Goal: Check status: Check status

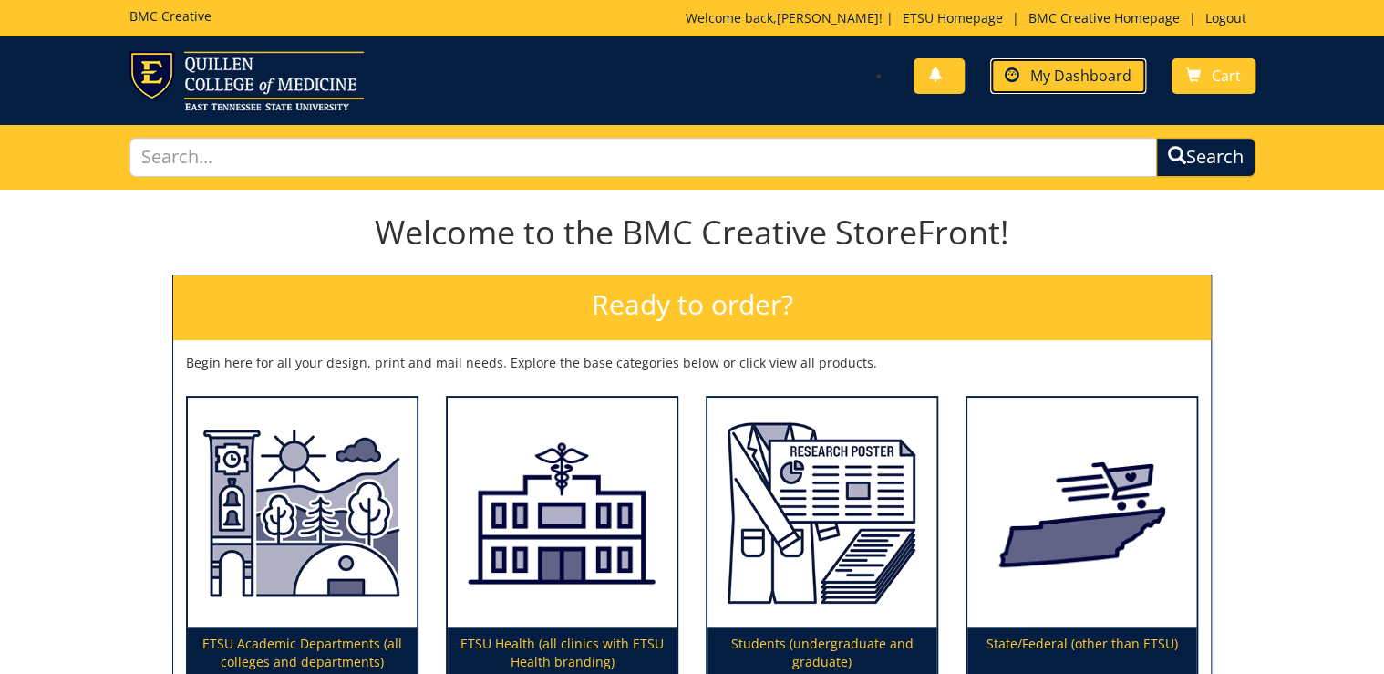
click at [1047, 77] on span "My Dashboard" at bounding box center [1080, 76] width 101 height 20
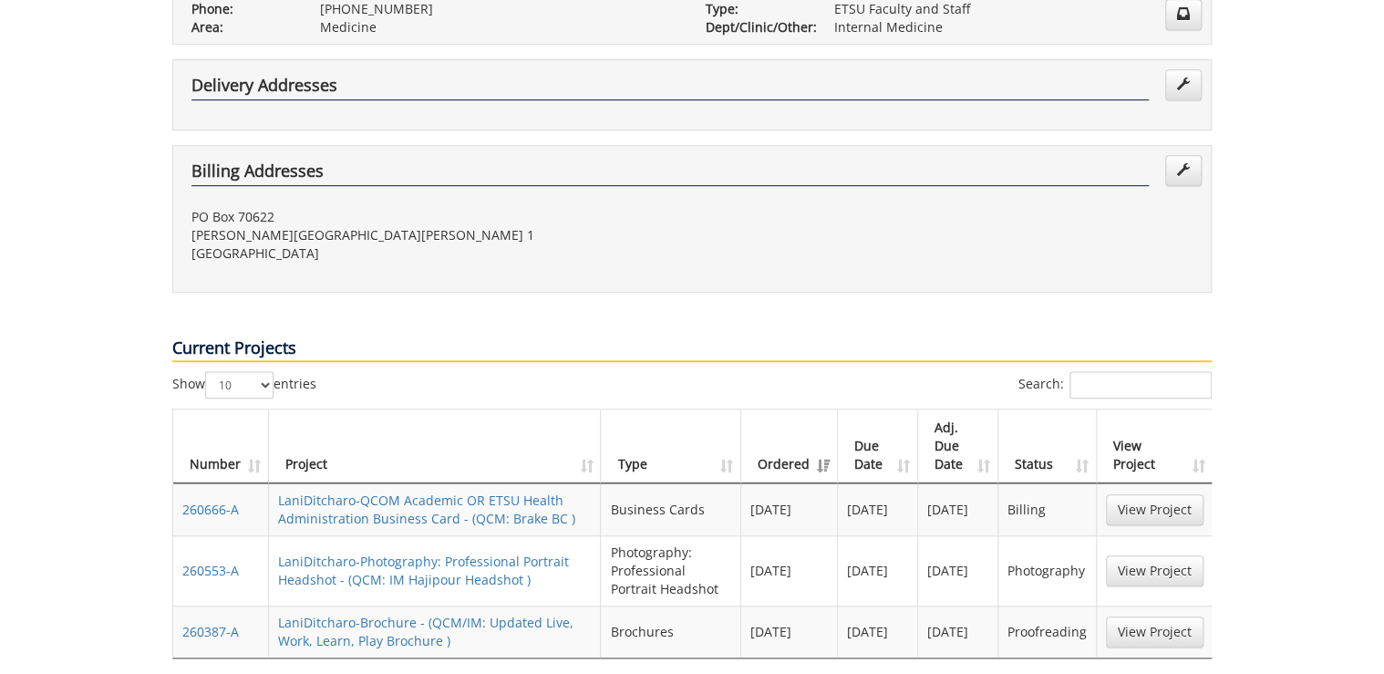
scroll to position [510, 0]
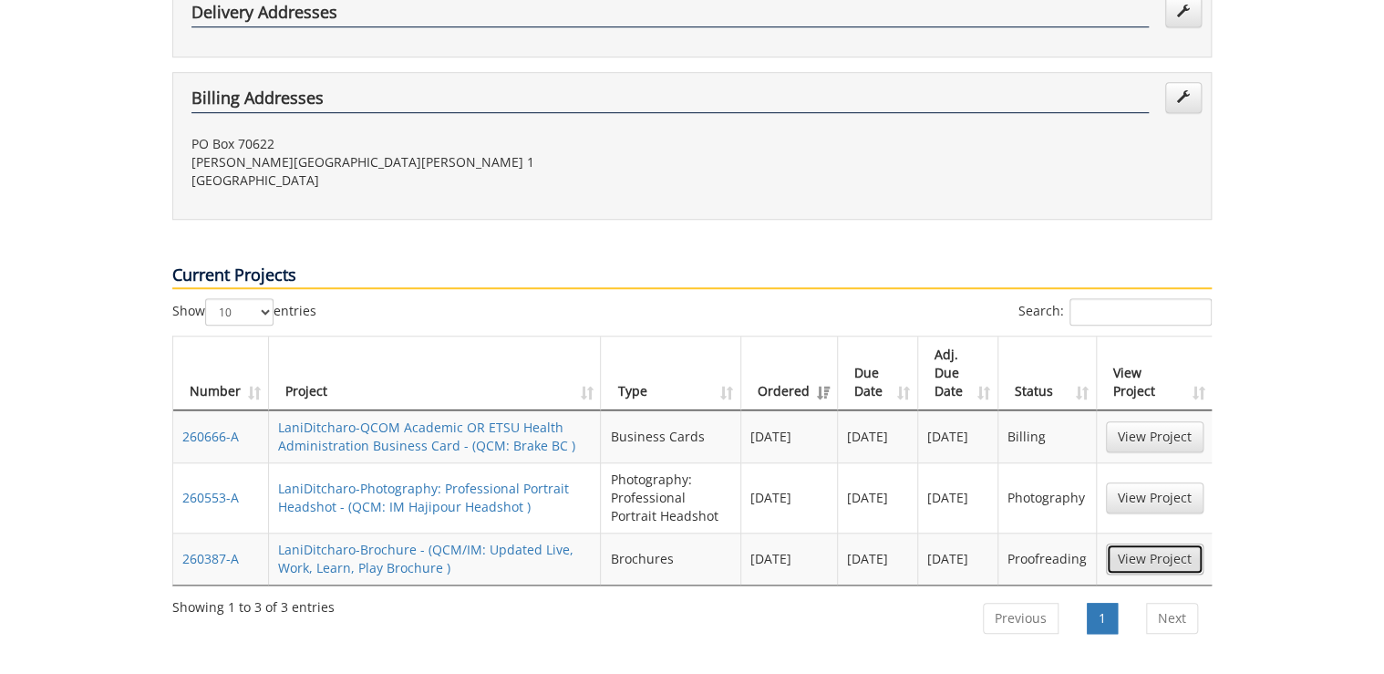
click at [1148, 543] on link "View Project" at bounding box center [1155, 558] width 98 height 31
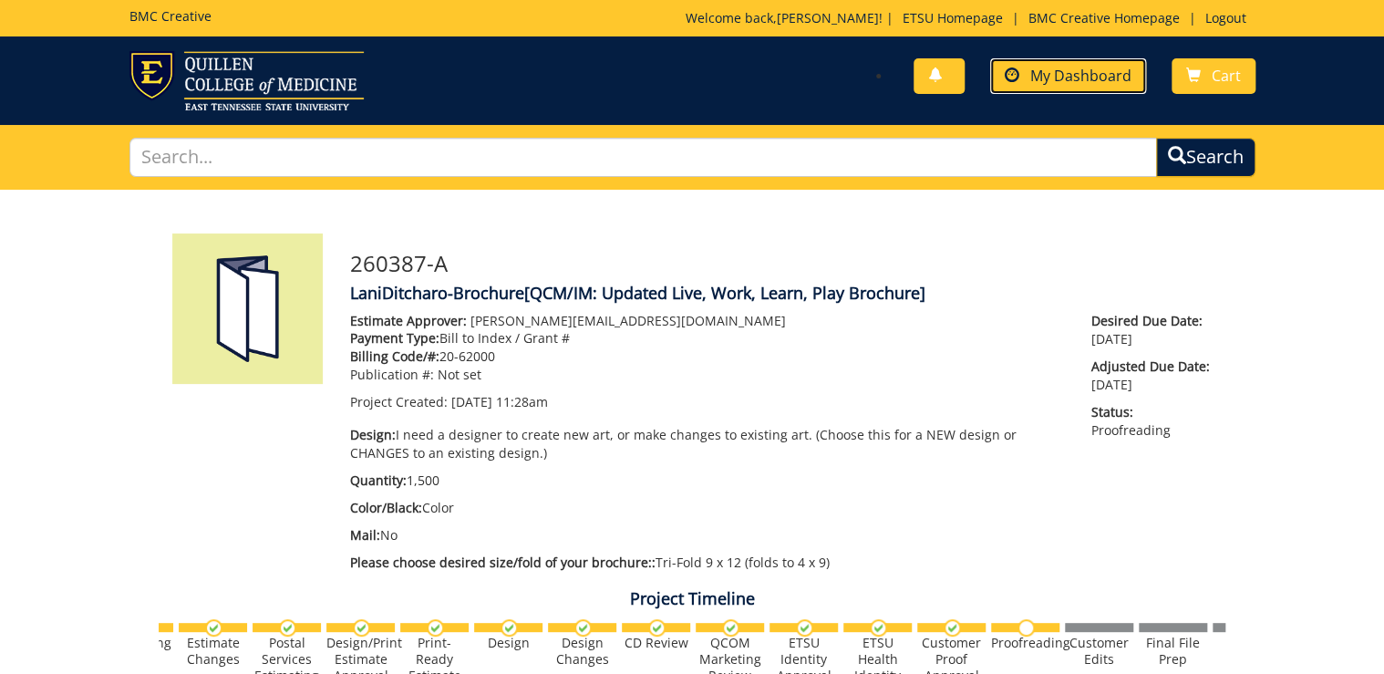
click at [1116, 71] on span "My Dashboard" at bounding box center [1080, 76] width 101 height 20
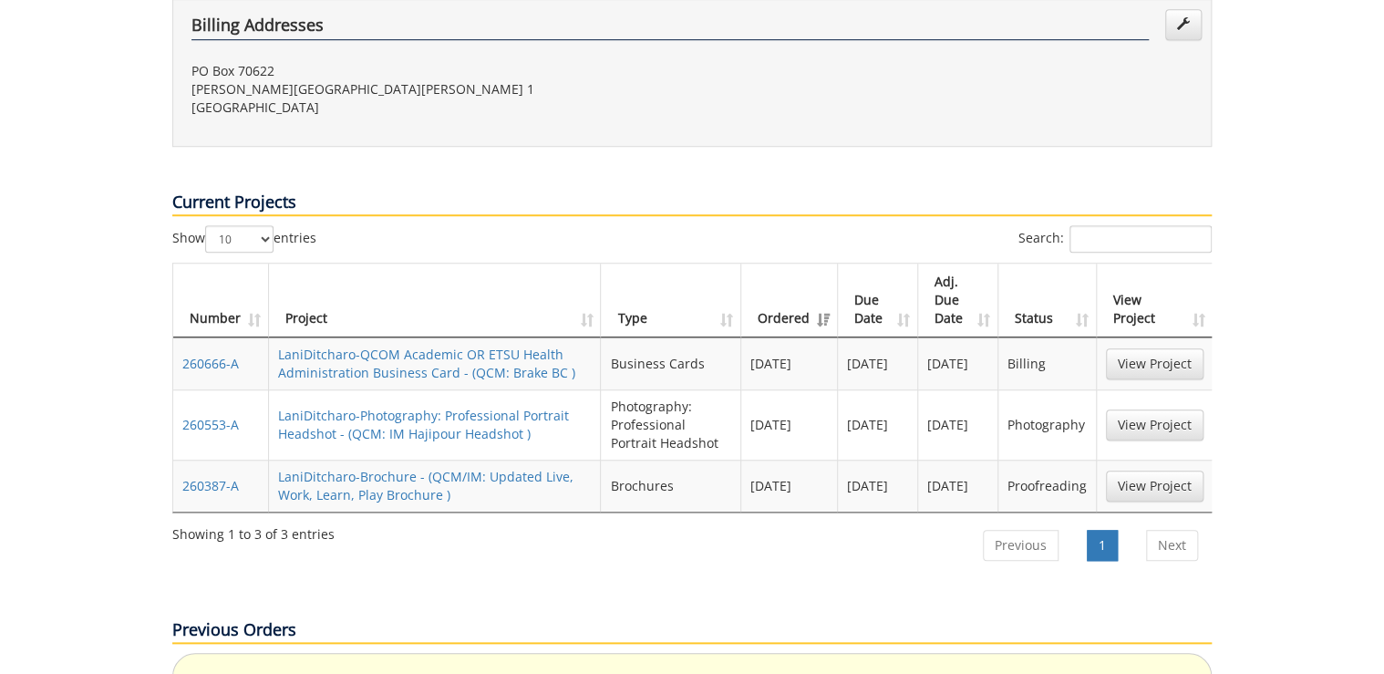
scroll to position [729, 0]
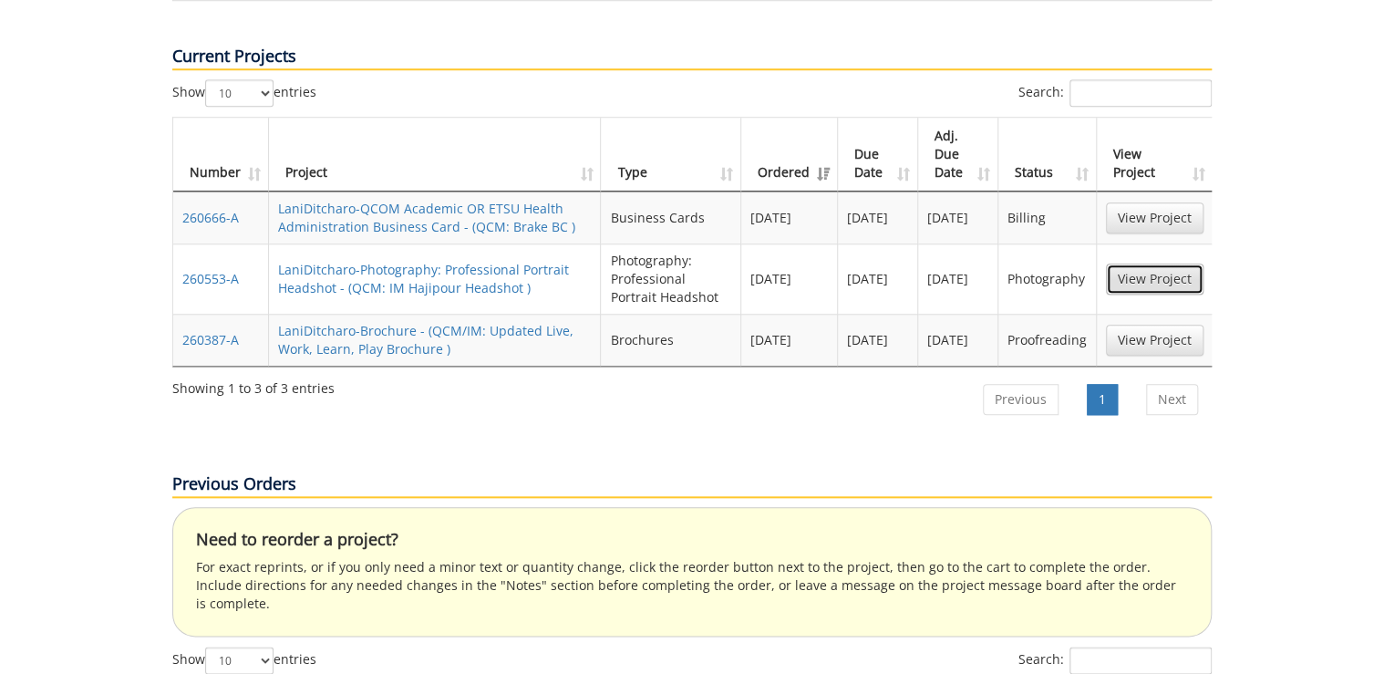
click at [1137, 263] on link "View Project" at bounding box center [1155, 278] width 98 height 31
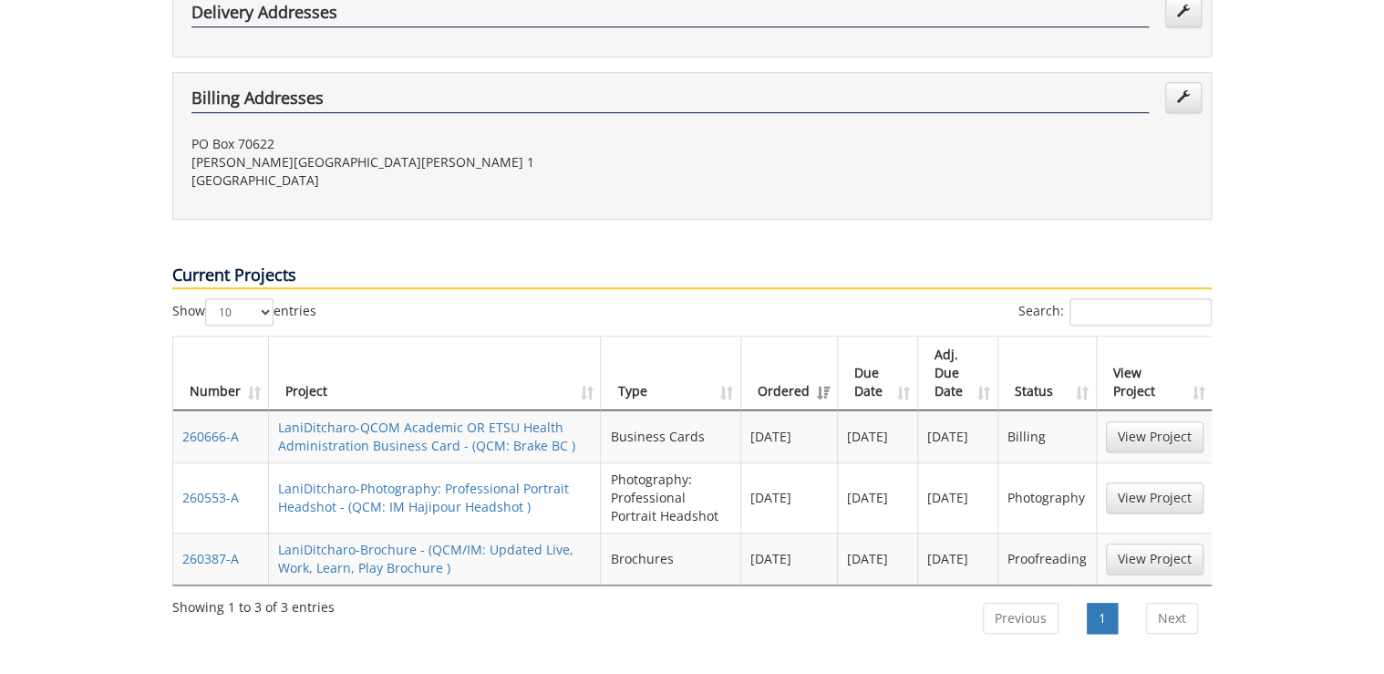
scroll to position [656, 0]
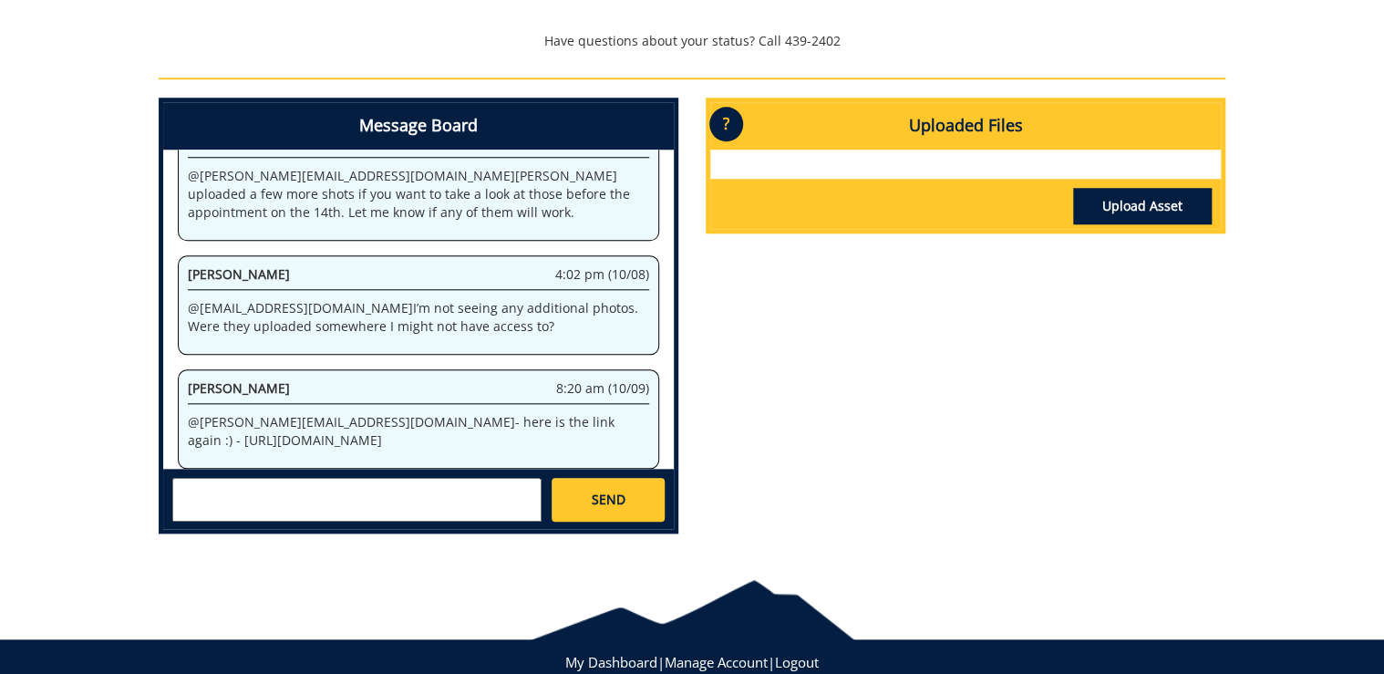
scroll to position [778, 0]
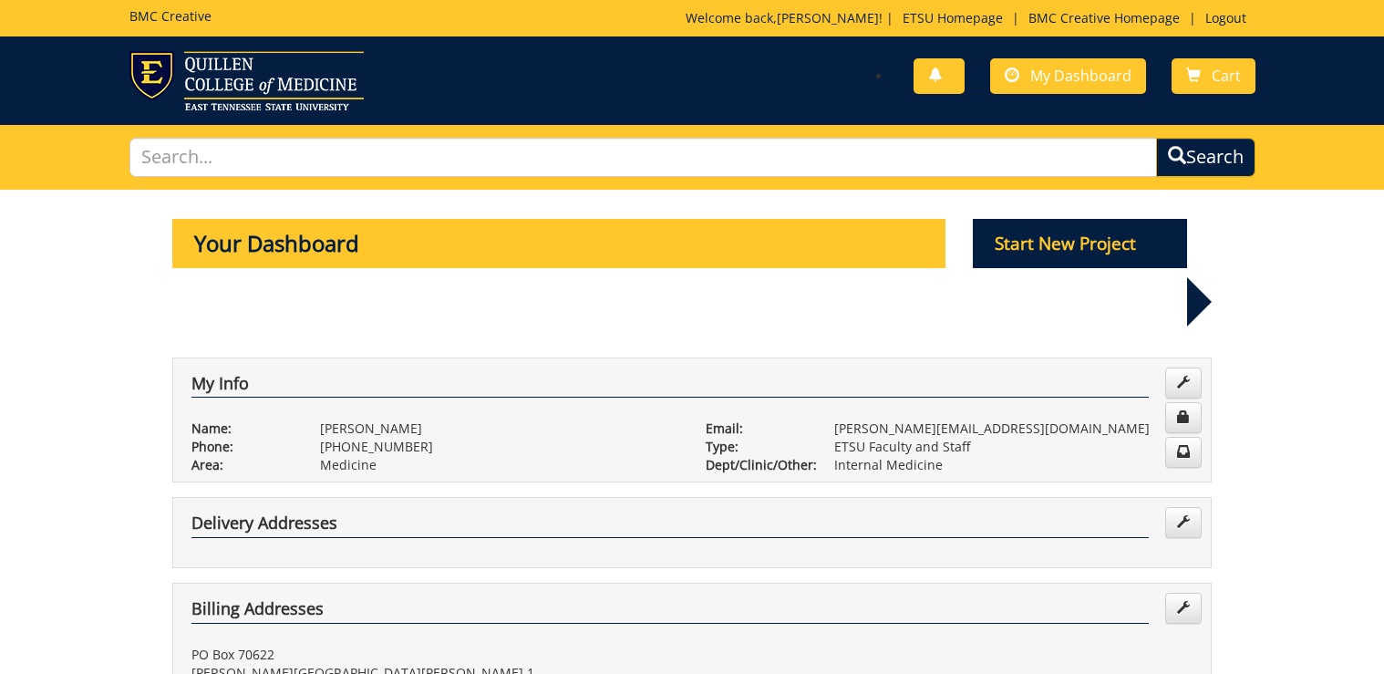
scroll to position [656, 0]
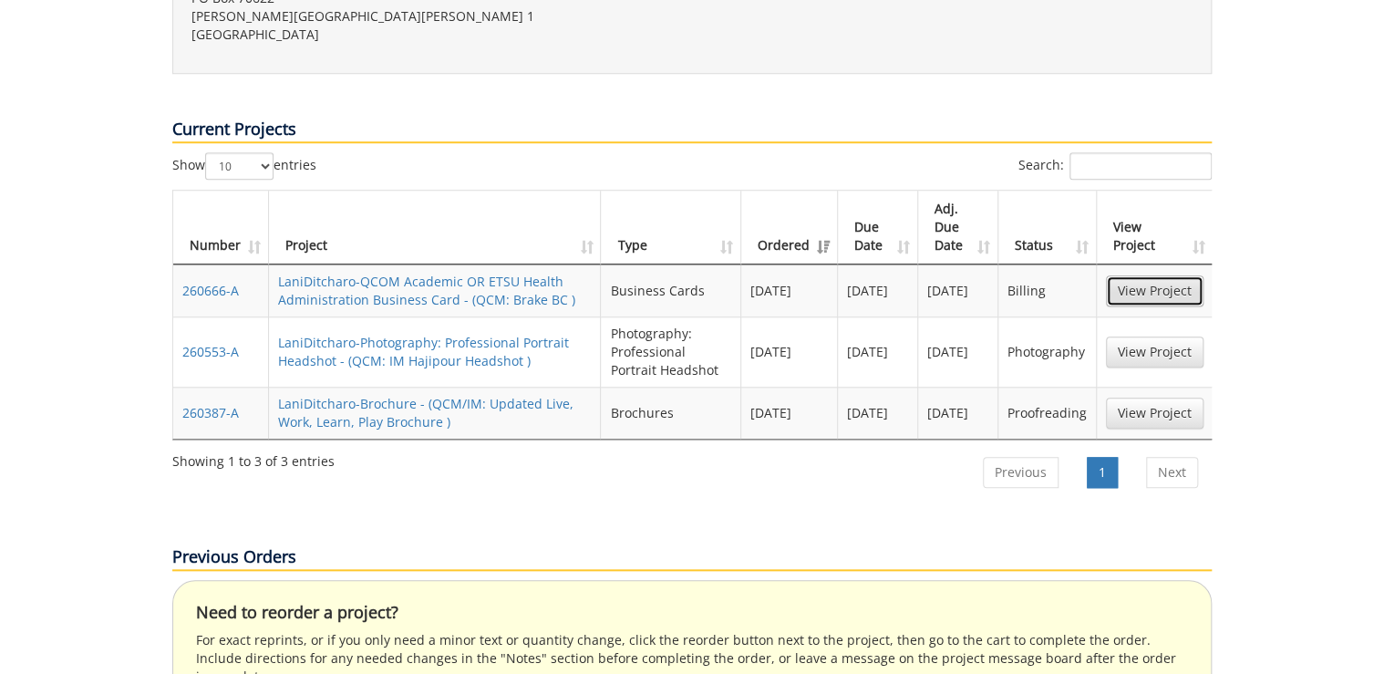
click at [1165, 275] on link "View Project" at bounding box center [1155, 290] width 98 height 31
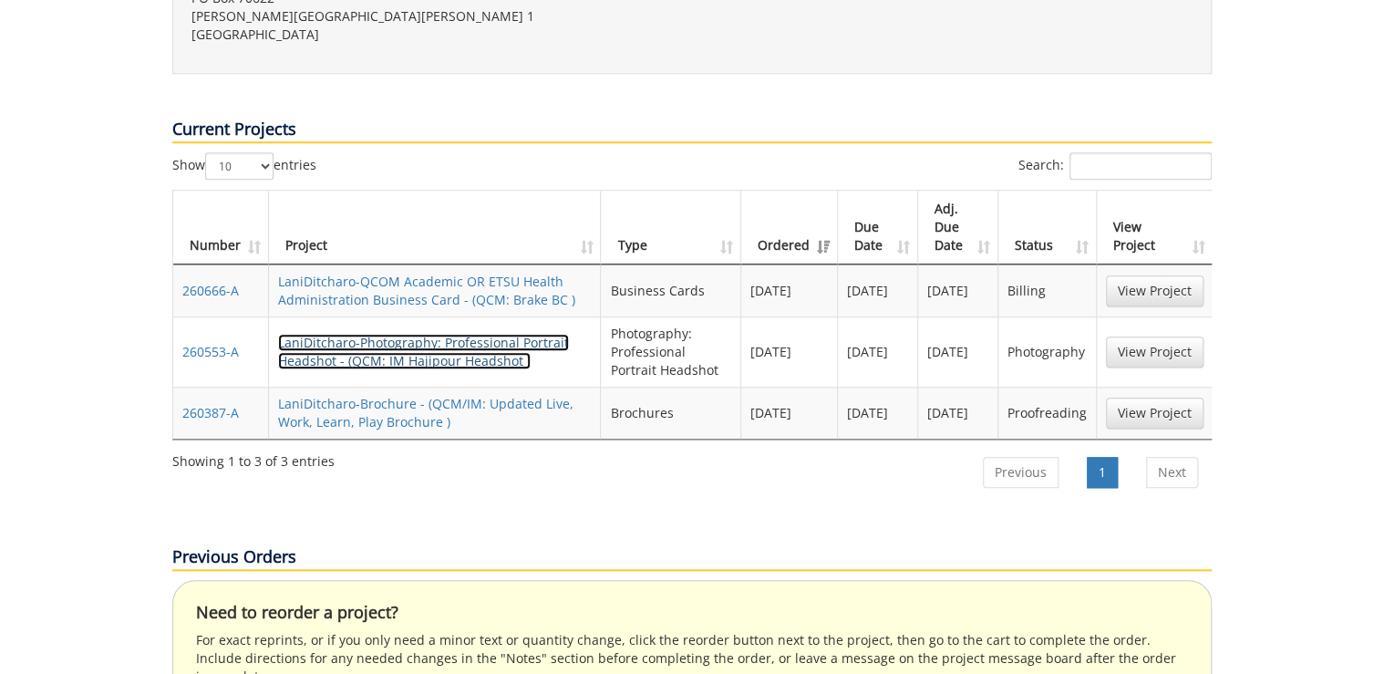
click at [445, 334] on link "LaniDitcharo-Photography: Professional Portrait Headshot - (QCM: IM Hajipour He…" at bounding box center [423, 352] width 291 height 36
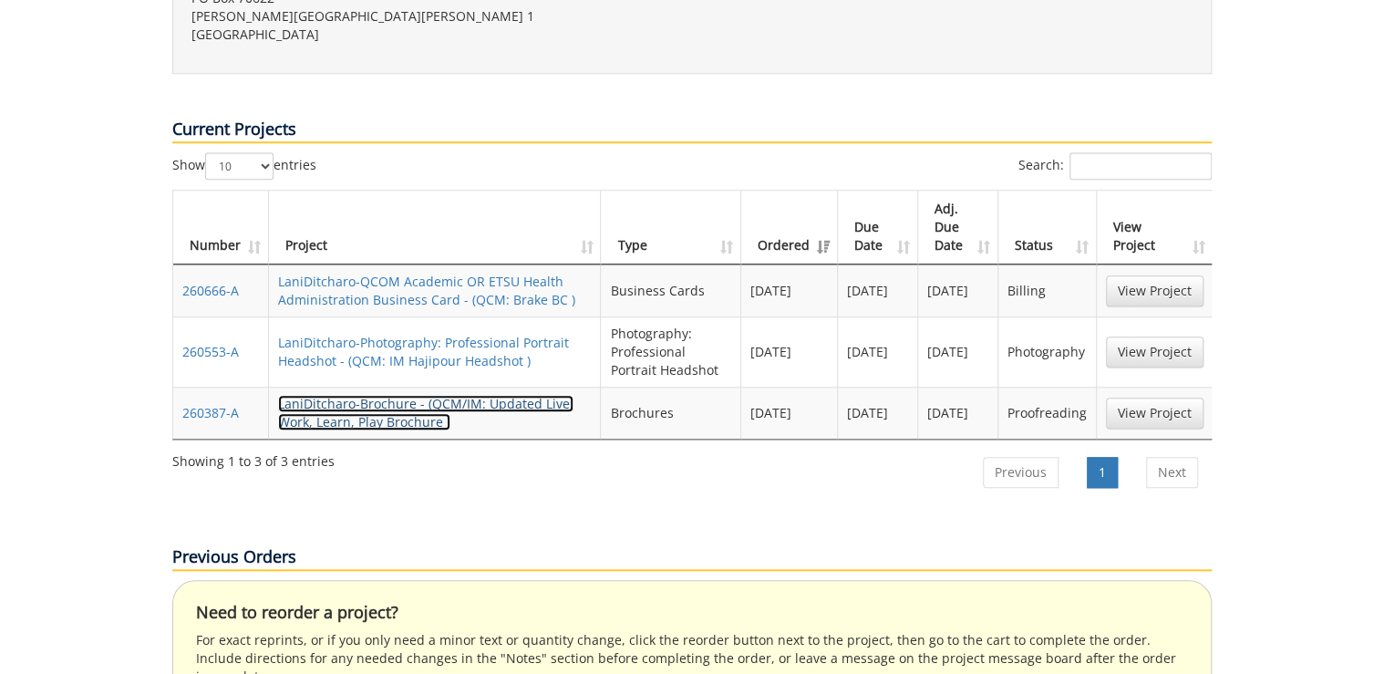
click at [416, 395] on link "LaniDitcharo-Brochure - (QCM/IM: Updated Live, Work, Learn, Play Brochure )" at bounding box center [425, 413] width 295 height 36
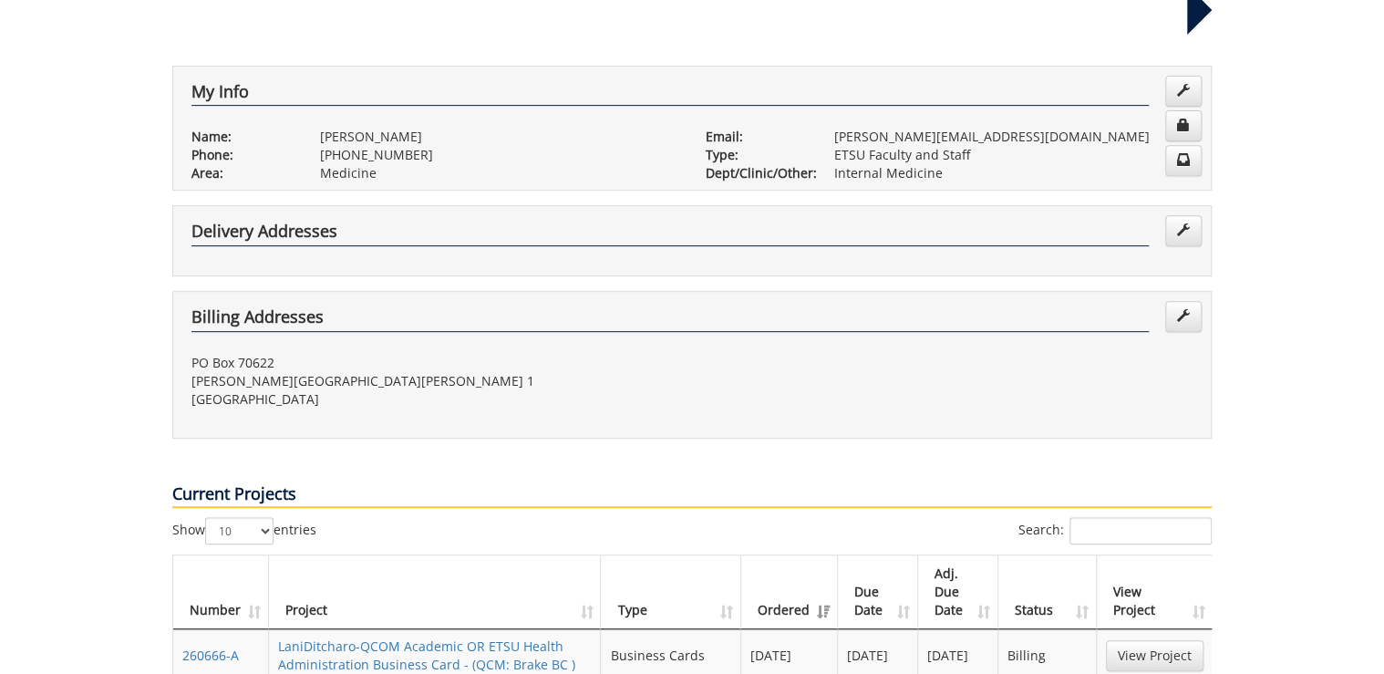
scroll to position [0, 0]
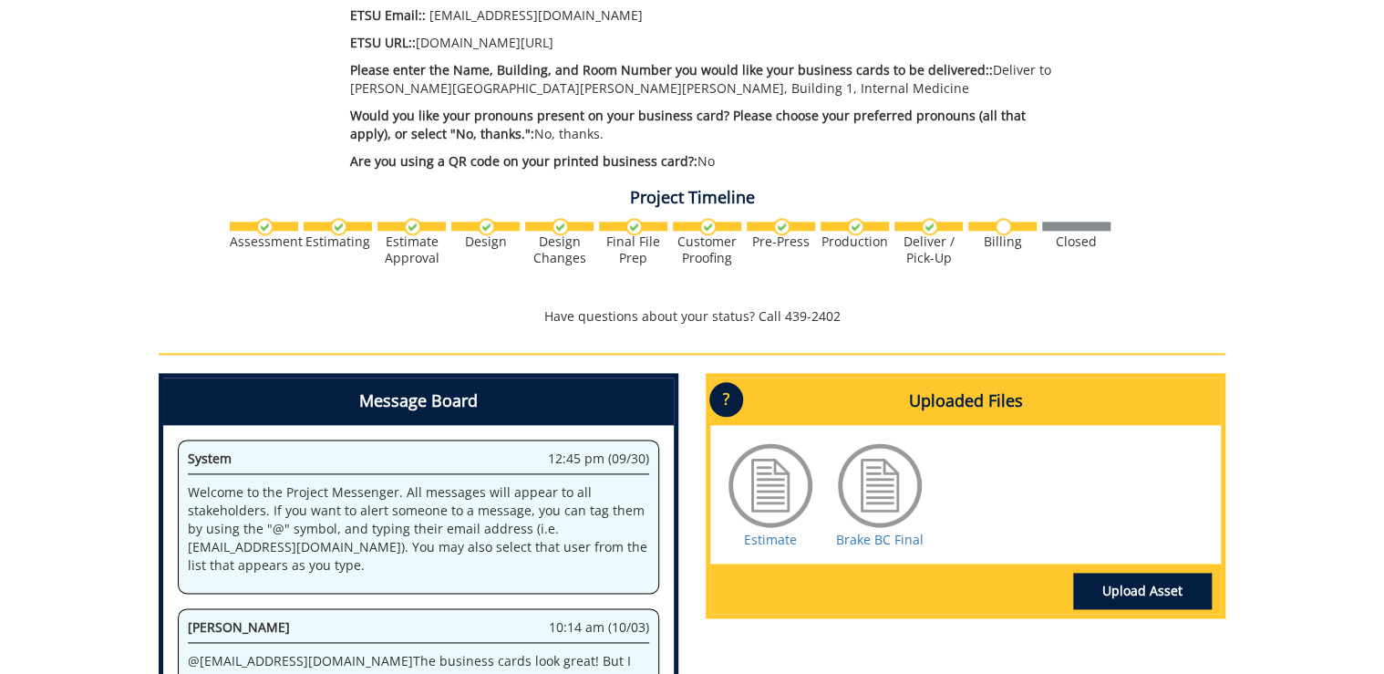
scroll to position [1181, 0]
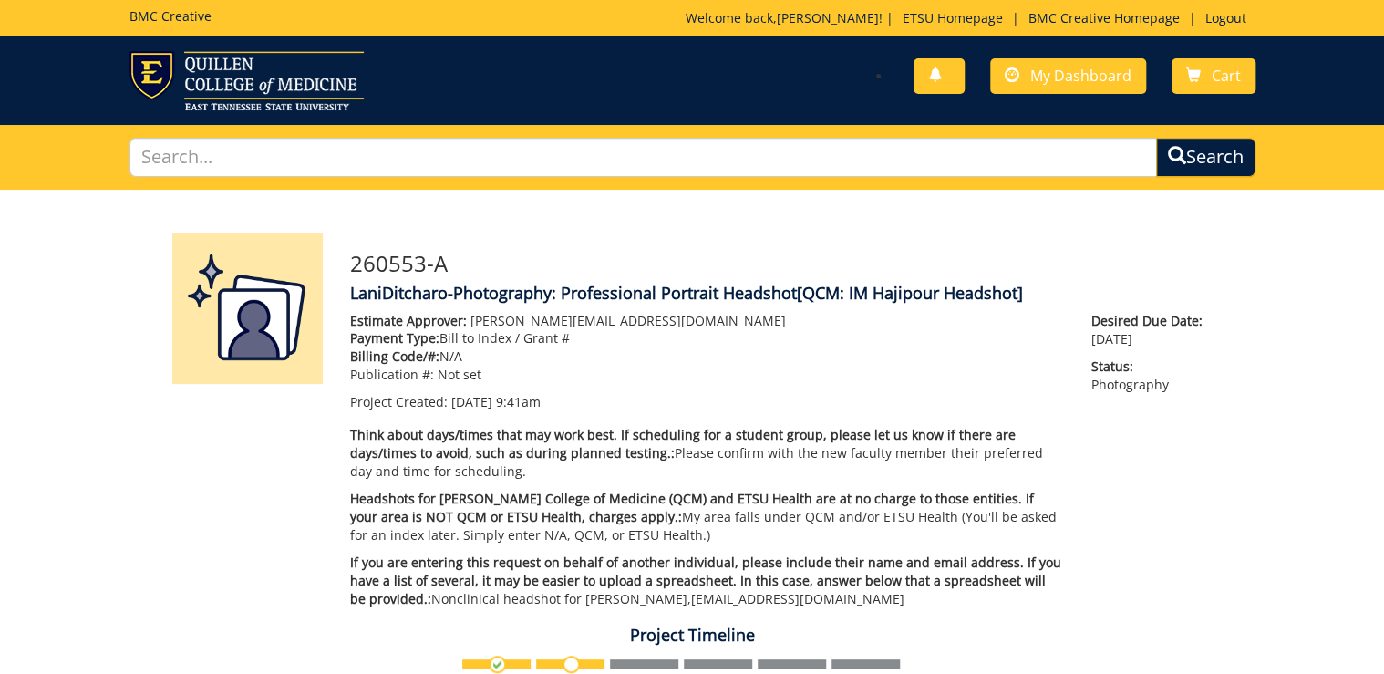
scroll to position [437, 0]
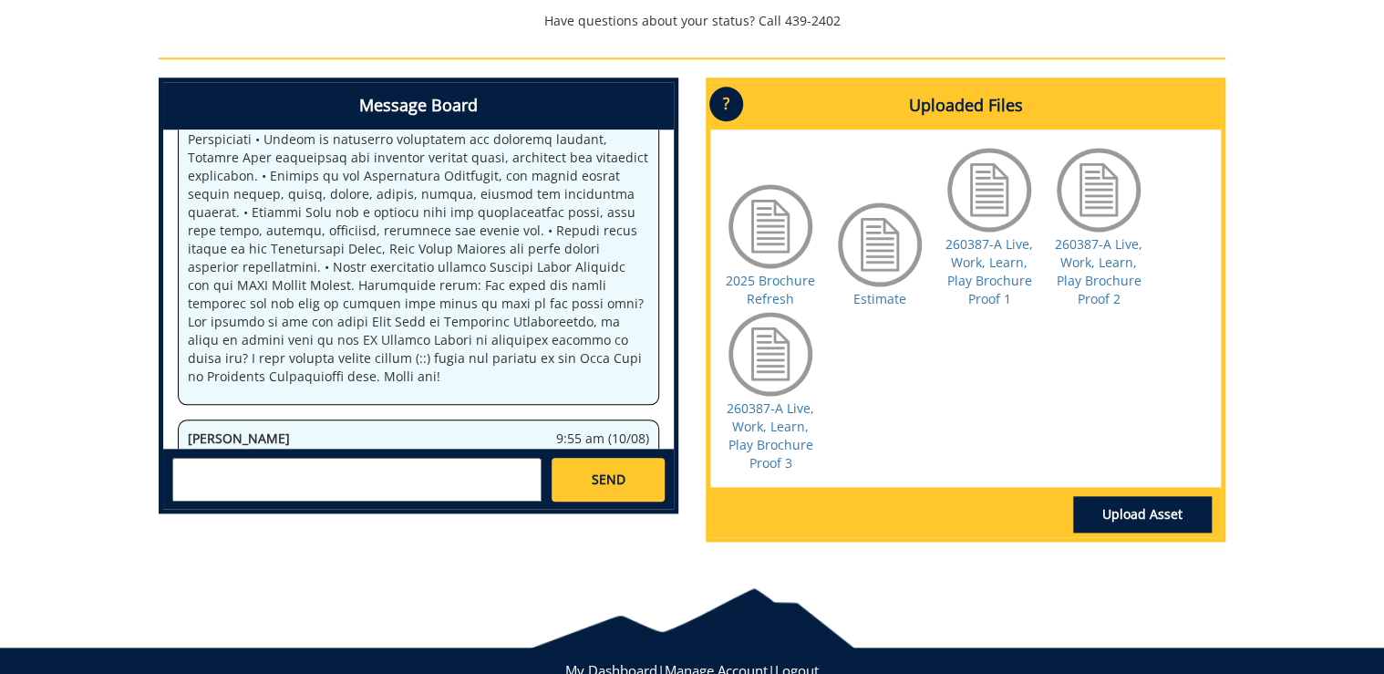
scroll to position [437, 0]
